Goal: Task Accomplishment & Management: Manage account settings

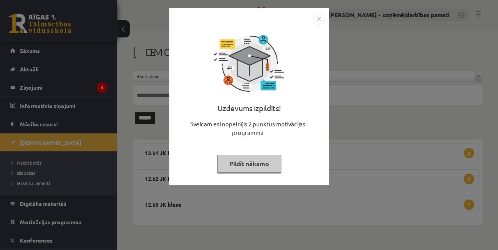
click at [25, 88] on div "Uzdevums izpildīts! Sveicam esi nopelnījis 2 punktus motivācijas programmā Pild…" at bounding box center [249, 125] width 498 height 250
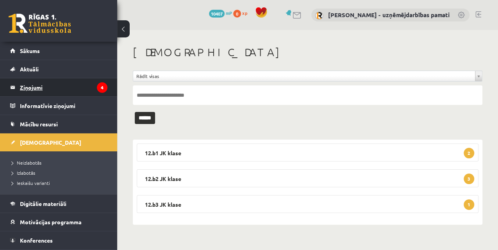
click at [41, 87] on legend "Ziņojumi 4" at bounding box center [63, 87] width 87 height 18
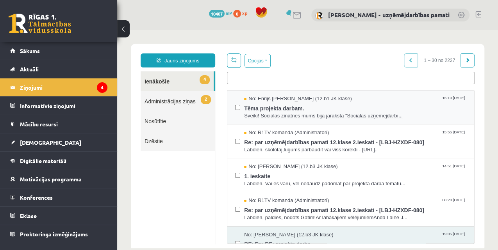
click at [274, 108] on span "Tēma projekta darbam." at bounding box center [355, 108] width 222 height 10
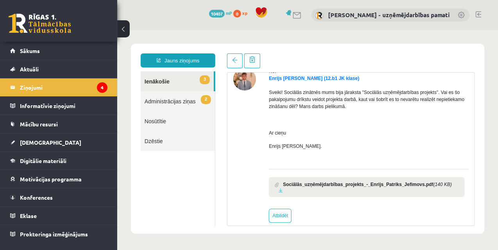
scroll to position [45, 0]
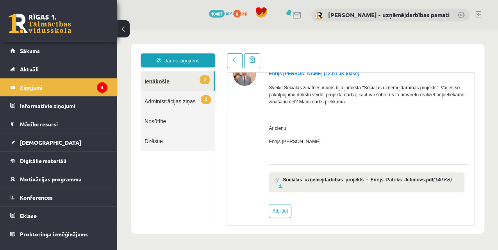
click at [157, 104] on link "2 Administrācijas ziņas" at bounding box center [178, 101] width 74 height 20
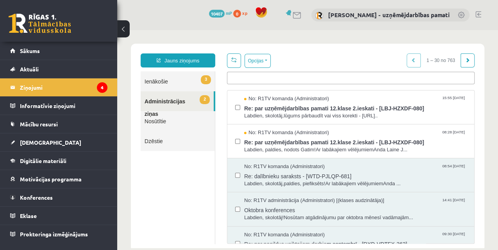
click at [153, 83] on link "3 Ienākošie" at bounding box center [178, 81] width 74 height 20
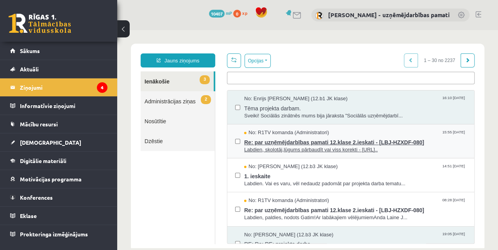
scroll to position [0, 0]
click at [276, 148] on span "Labdien, skolotāj,lūgums pārbaudīt vai viss korekti - https://eskol..." at bounding box center [355, 149] width 222 height 7
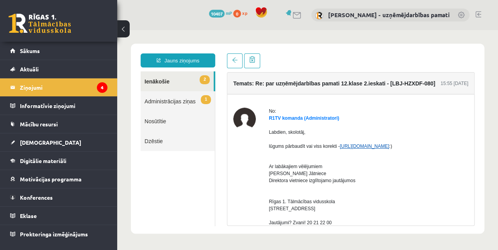
click at [367, 147] on link "https://eskola.r1tv.lv/test_versions/8404/edit" at bounding box center [365, 146] width 50 height 5
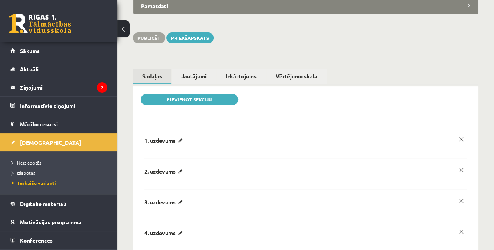
scroll to position [92, 0]
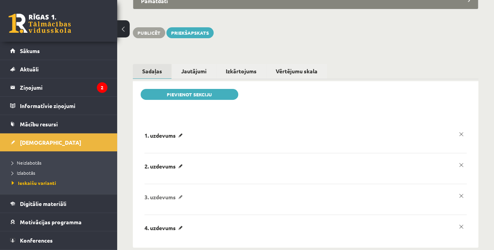
click at [166, 194] on p "3. uzdevums" at bounding box center [164, 197] width 41 height 7
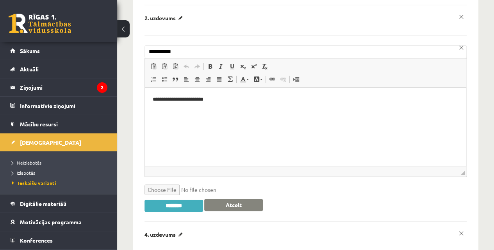
scroll to position [246, 0]
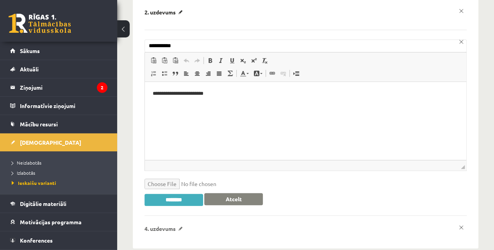
click at [169, 225] on p "4. uzdevums" at bounding box center [164, 228] width 41 height 7
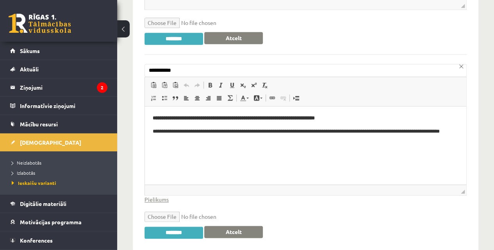
scroll to position [409, 0]
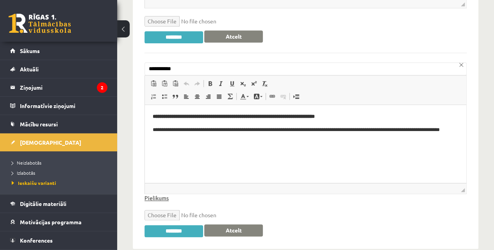
click at [159, 194] on link "Pielikums" at bounding box center [156, 198] width 24 height 8
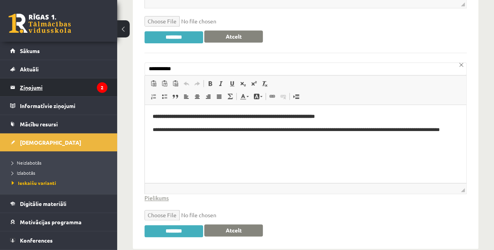
click at [29, 83] on legend "Ziņojumi 2" at bounding box center [63, 87] width 87 height 18
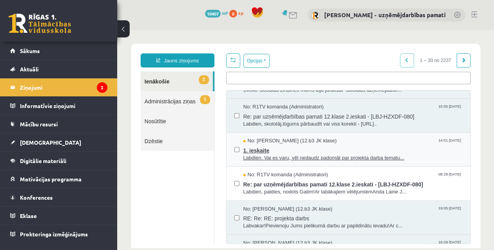
click at [288, 151] on span "1. ieskaite" at bounding box center [352, 150] width 219 height 10
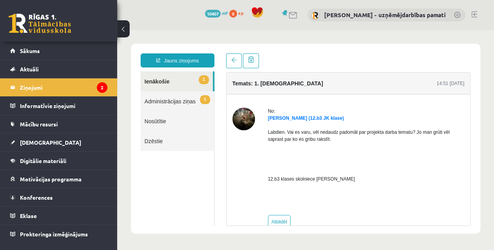
click at [161, 121] on link "Nosūtītie" at bounding box center [177, 121] width 73 height 20
click at [157, 122] on link "Nosūtītie" at bounding box center [177, 121] width 73 height 20
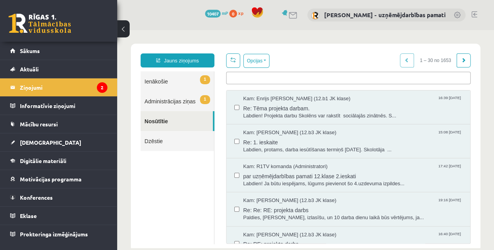
click at [164, 101] on link "1 Administrācijas ziņas" at bounding box center [177, 101] width 73 height 20
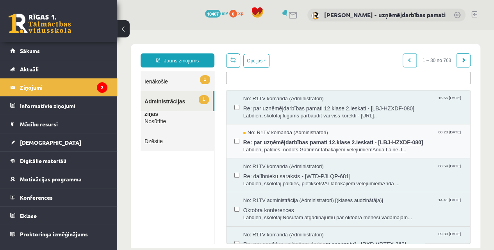
click at [277, 141] on span "Re: par uzņēmējdarbības pamati 12.klase 2.ieskati - [LBJ-HZXDF-080]" at bounding box center [352, 142] width 219 height 10
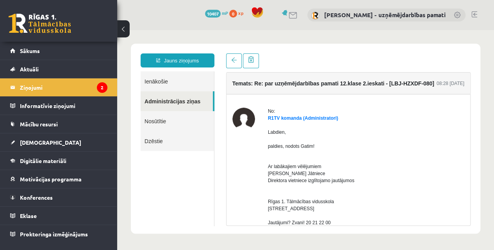
click at [157, 83] on link "Ienākošie" at bounding box center [177, 81] width 73 height 20
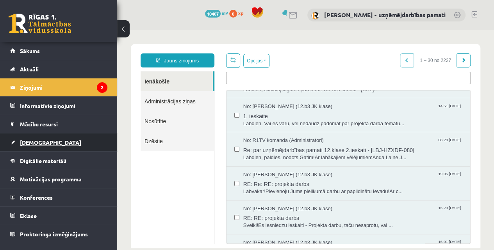
scroll to position [52, 0]
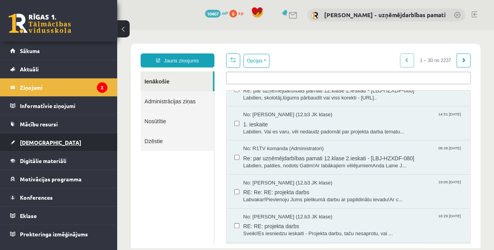
click at [43, 142] on span "[DEMOGRAPHIC_DATA]" at bounding box center [50, 142] width 61 height 7
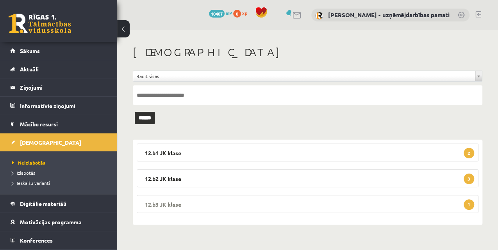
click at [173, 199] on legend "12.b3 JK klase 1" at bounding box center [308, 204] width 342 height 18
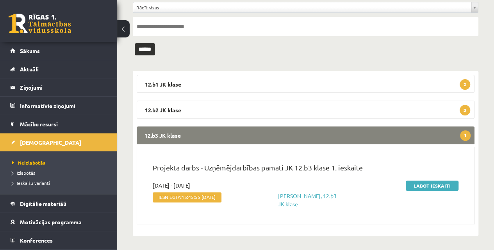
scroll to position [69, 0]
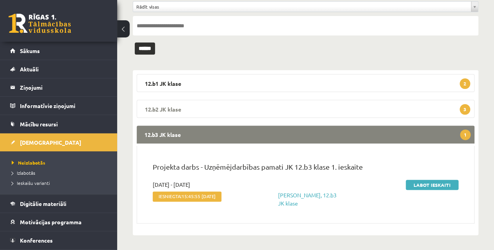
click at [182, 112] on legend "12.b2 JK klase 3" at bounding box center [306, 109] width 338 height 18
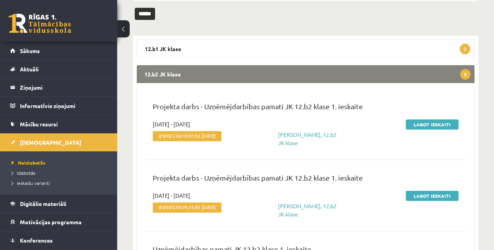
scroll to position [96, 0]
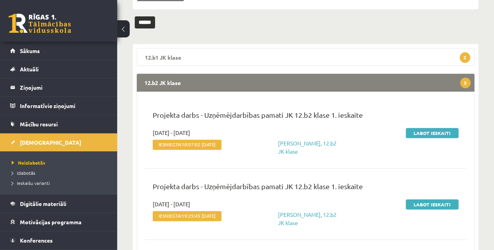
click at [168, 56] on legend "12.b1 JK klase 2" at bounding box center [306, 57] width 338 height 18
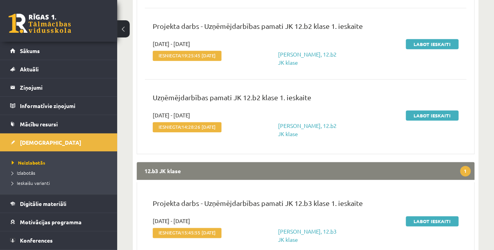
scroll to position [408, 0]
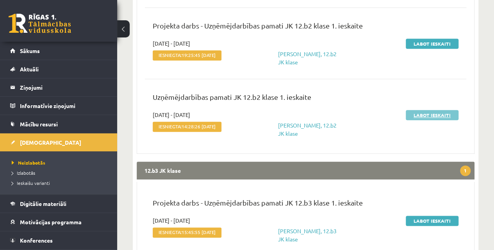
click at [443, 114] on link "Labot ieskaiti" at bounding box center [432, 115] width 53 height 10
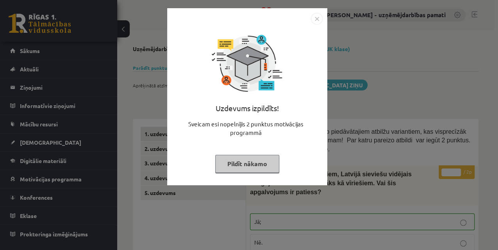
click at [317, 19] on img "Close" at bounding box center [317, 19] width 12 height 12
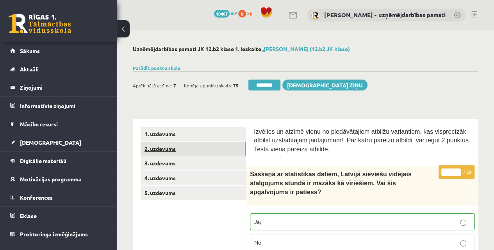
click at [171, 151] on link "2. uzdevums" at bounding box center [193, 149] width 105 height 14
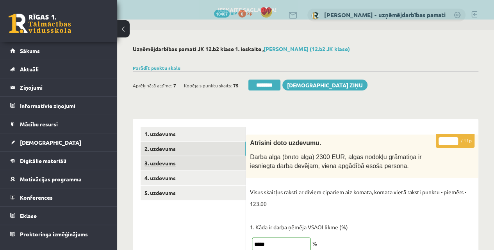
click at [164, 164] on link "3. uzdevums" at bounding box center [193, 163] width 105 height 14
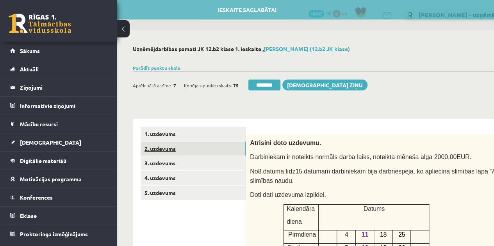
click at [170, 148] on link "2. uzdevums" at bounding box center [193, 149] width 105 height 14
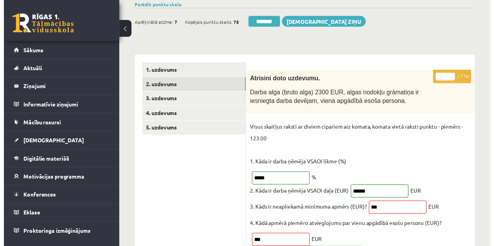
scroll to position [52, 0]
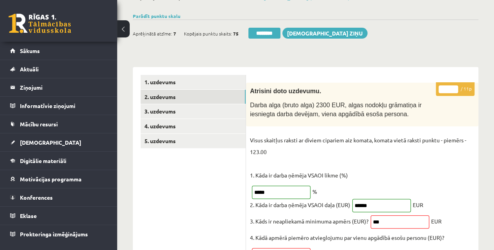
drag, startPoint x: 443, startPoint y: 87, endPoint x: 450, endPoint y: 86, distance: 7.8
click at [450, 86] on input "*" at bounding box center [448, 89] width 20 height 8
click at [174, 112] on link "3. uzdevums" at bounding box center [193, 111] width 105 height 14
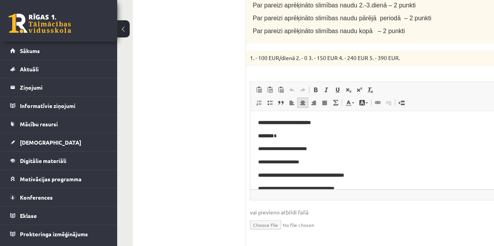
scroll to position [625, 0]
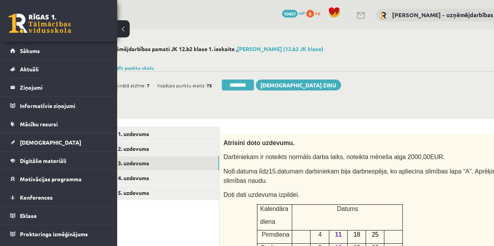
type input "**"
click at [132, 177] on link "4. uzdevums" at bounding box center [166, 178] width 105 height 14
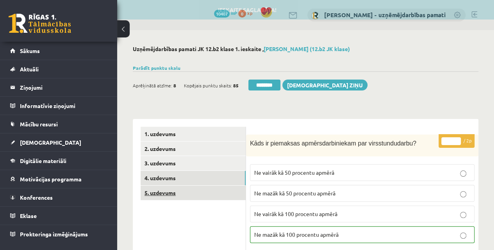
click at [158, 194] on link "5. uzdevums" at bounding box center [193, 193] width 105 height 14
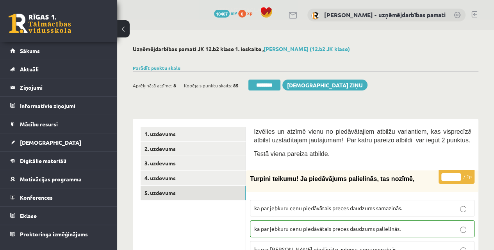
drag, startPoint x: 265, startPoint y: 81, endPoint x: 274, endPoint y: 22, distance: 59.6
click at [265, 82] on input "********" at bounding box center [264, 85] width 32 height 11
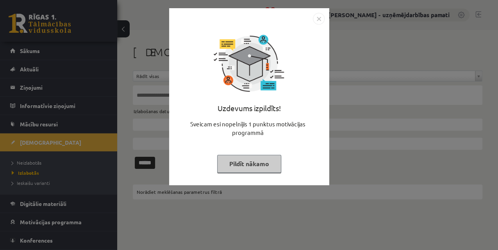
click at [317, 19] on img "Close" at bounding box center [319, 19] width 12 height 12
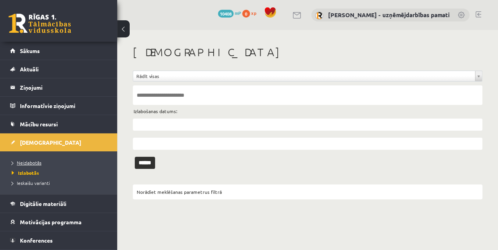
click at [32, 164] on span "Neizlabotās" at bounding box center [27, 163] width 30 height 6
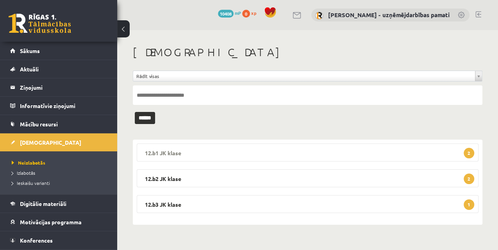
click at [178, 157] on legend "12.b1 JK klase 2" at bounding box center [308, 153] width 342 height 18
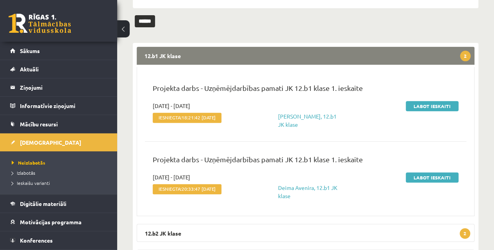
scroll to position [104, 0]
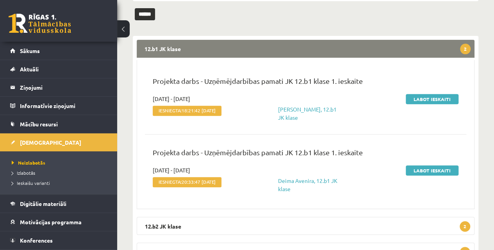
click at [171, 46] on legend "12.b1 JK klase 2" at bounding box center [306, 49] width 338 height 18
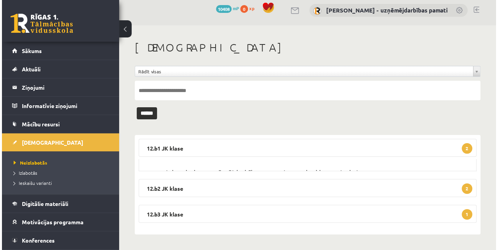
scroll to position [0, 0]
